Goal: Task Accomplishment & Management: Use online tool/utility

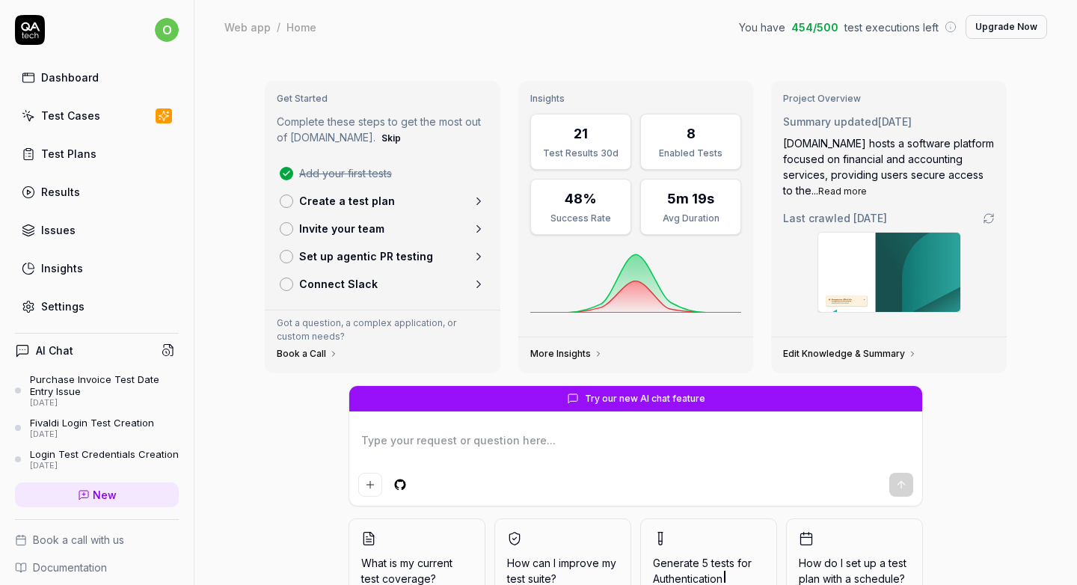
click at [67, 117] on div "Test Cases" at bounding box center [70, 116] width 59 height 16
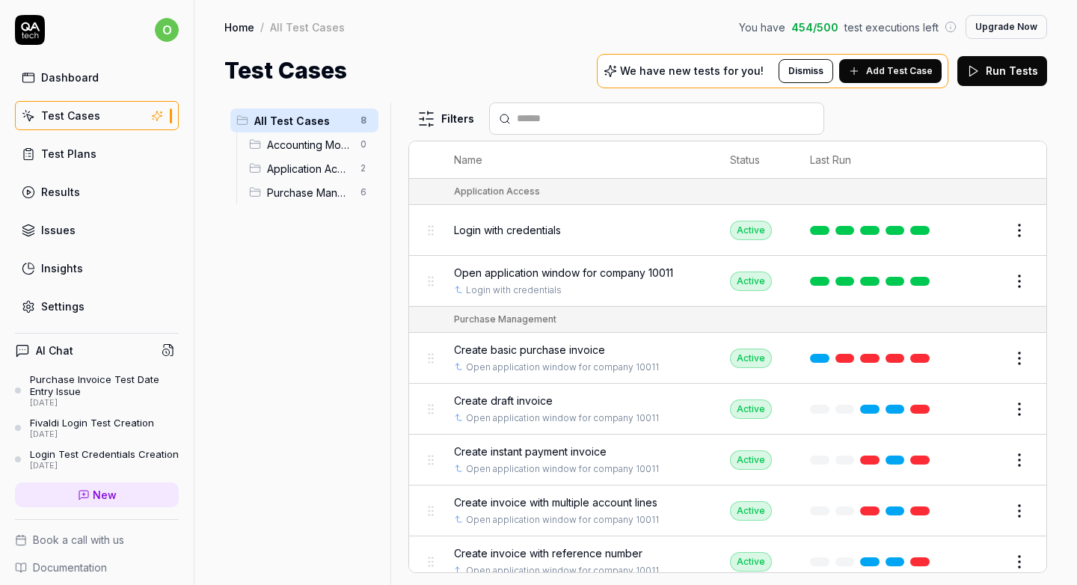
click at [550, 348] on span "Create basic purchase invoice" at bounding box center [529, 350] width 151 height 16
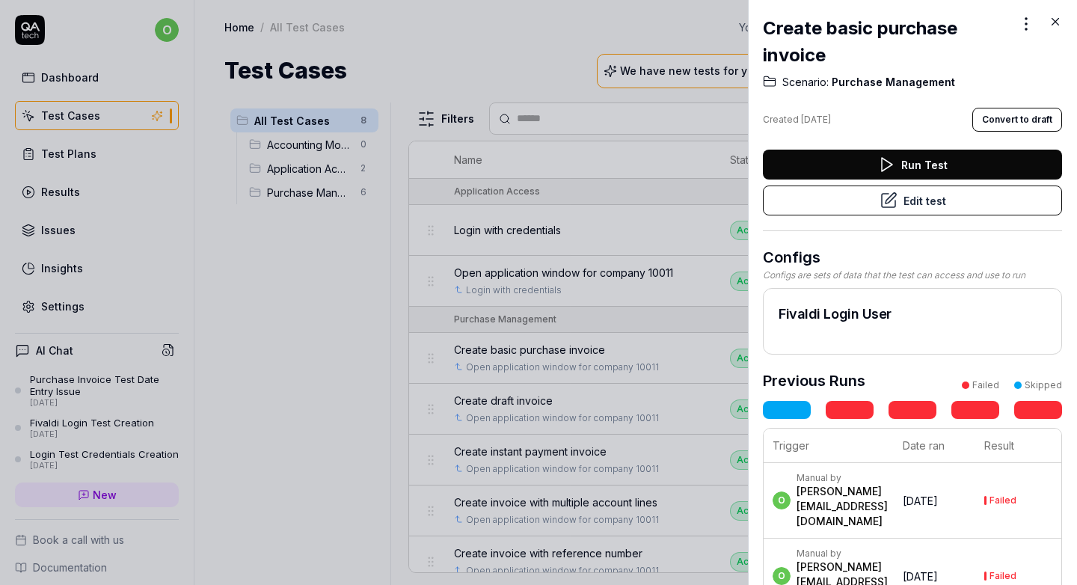
click at [1052, 22] on icon at bounding box center [1054, 21] width 13 height 13
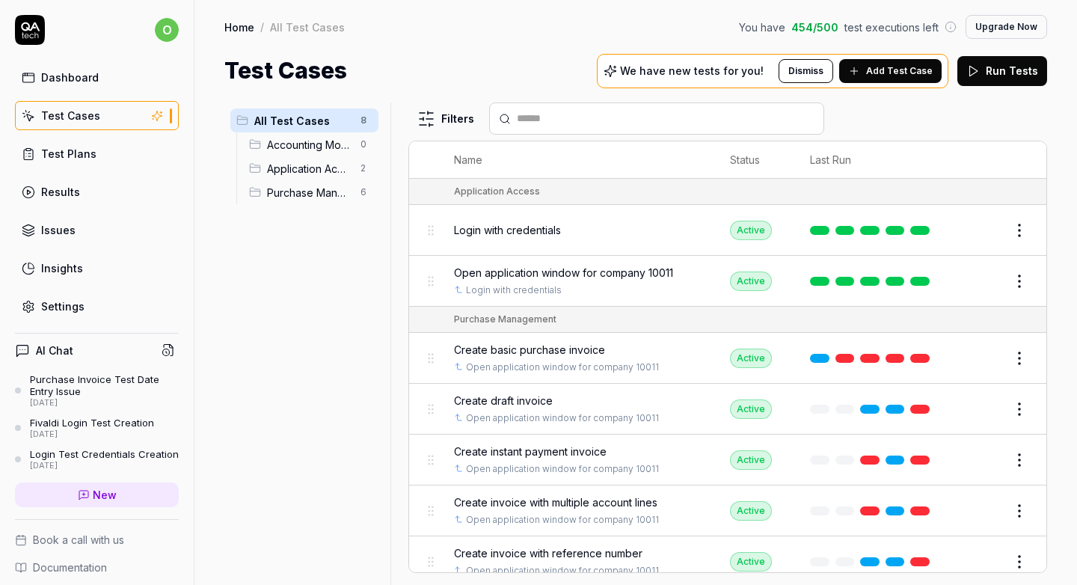
click at [971, 358] on button "Edit" at bounding box center [983, 358] width 36 height 24
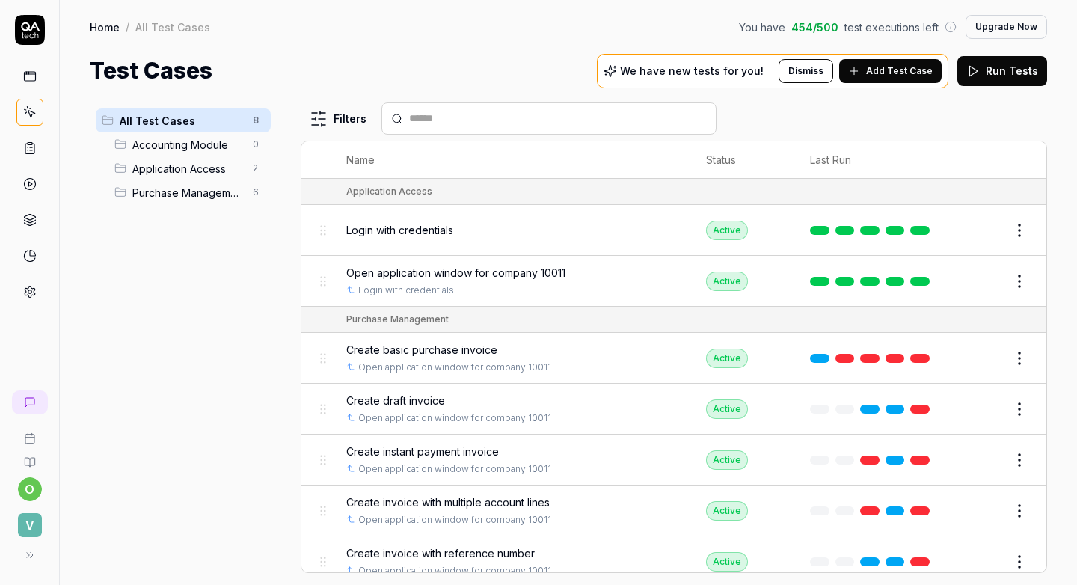
click at [466, 401] on div "Create draft invoice" at bounding box center [511, 401] width 330 height 16
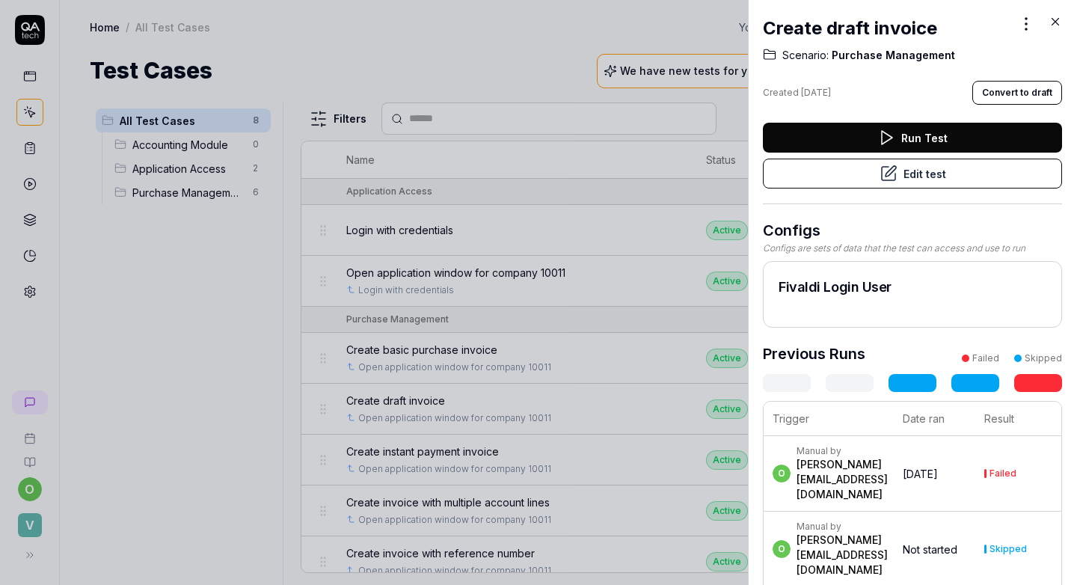
click at [965, 166] on button "Edit test" at bounding box center [912, 174] width 299 height 30
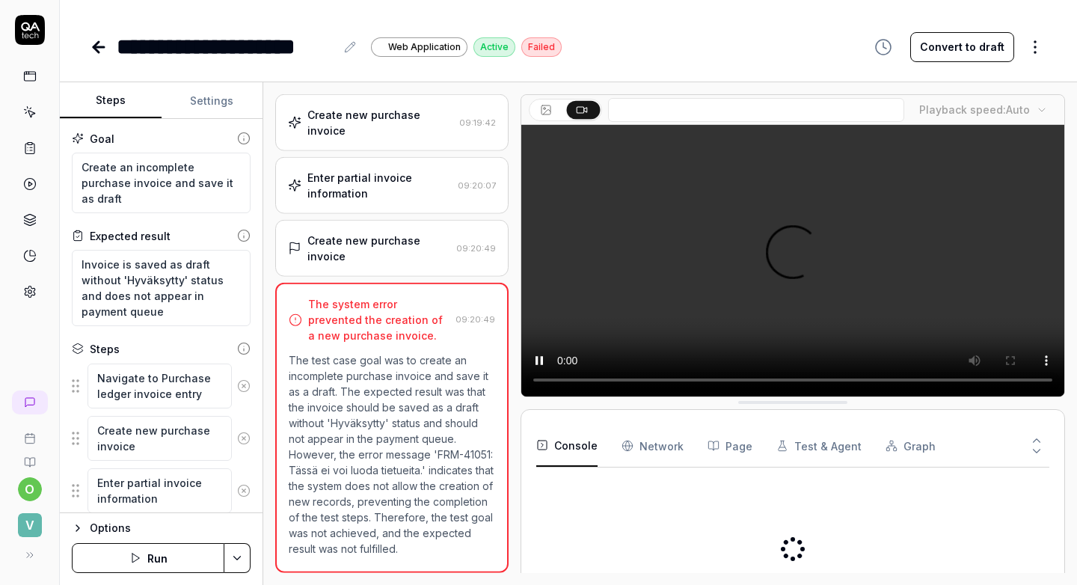
type textarea "*"
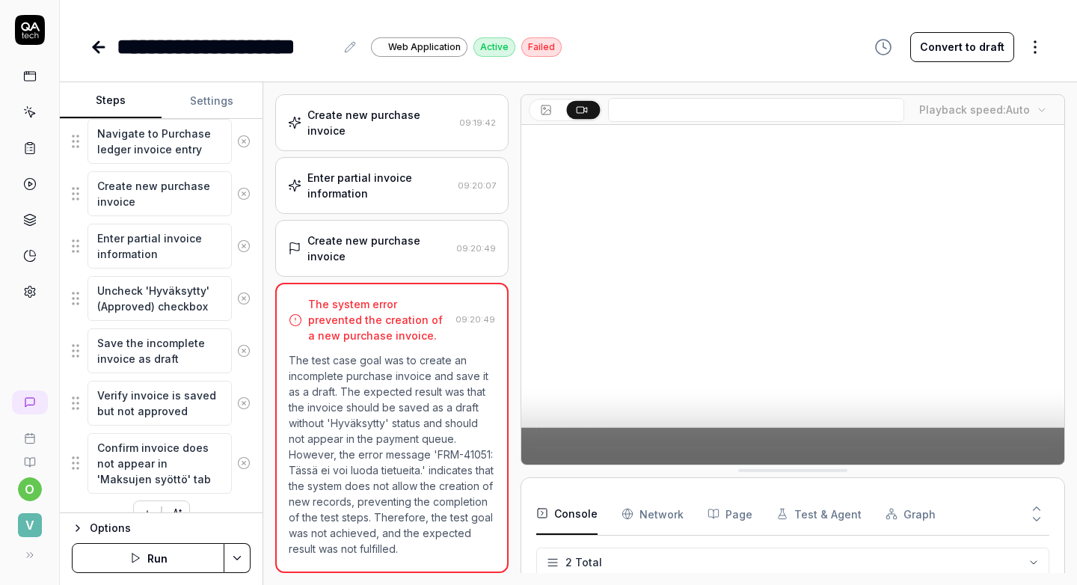
scroll to position [272, 0]
